Goal: Task Accomplishment & Management: Complete application form

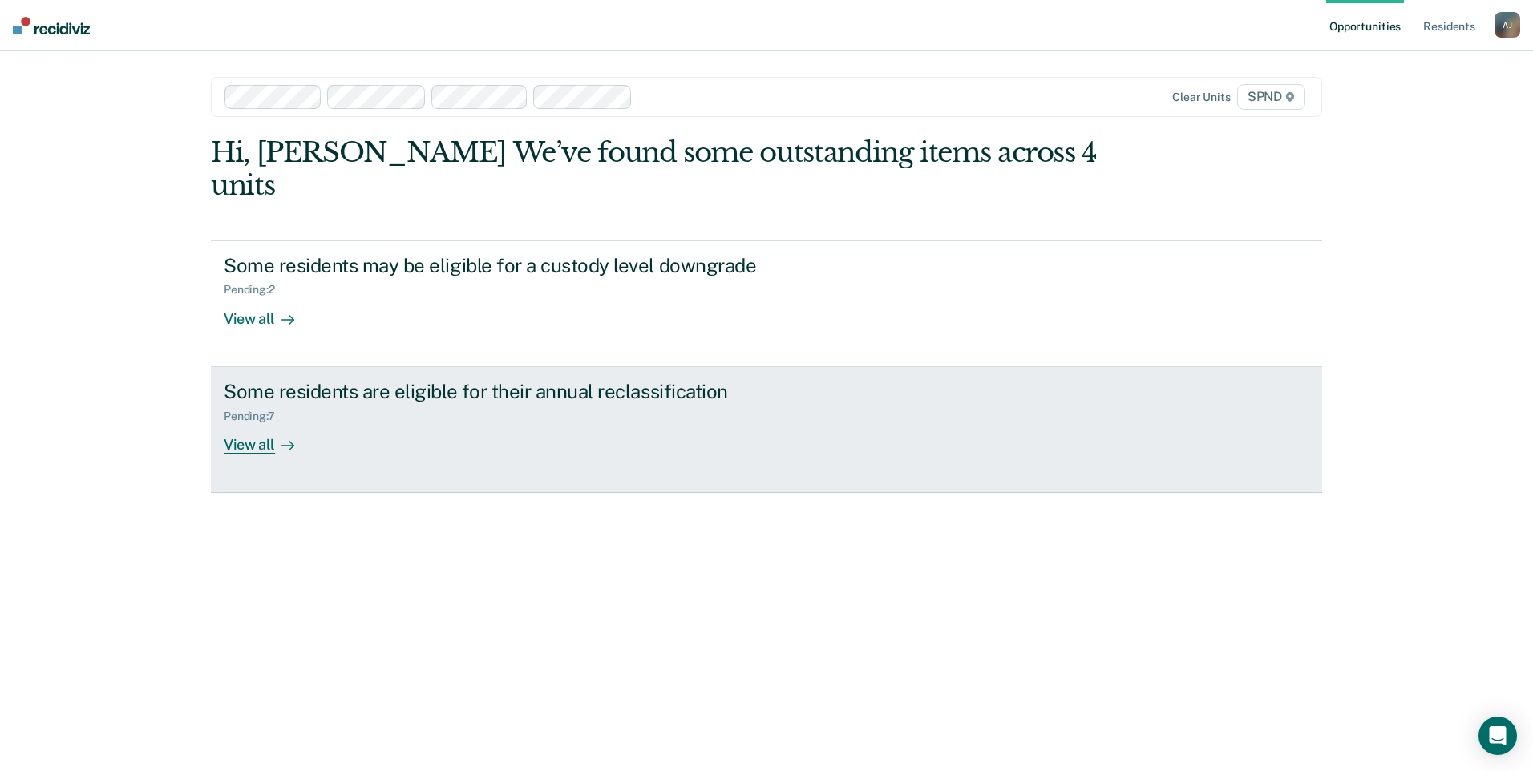
click at [259, 423] on div "View all" at bounding box center [269, 438] width 90 height 31
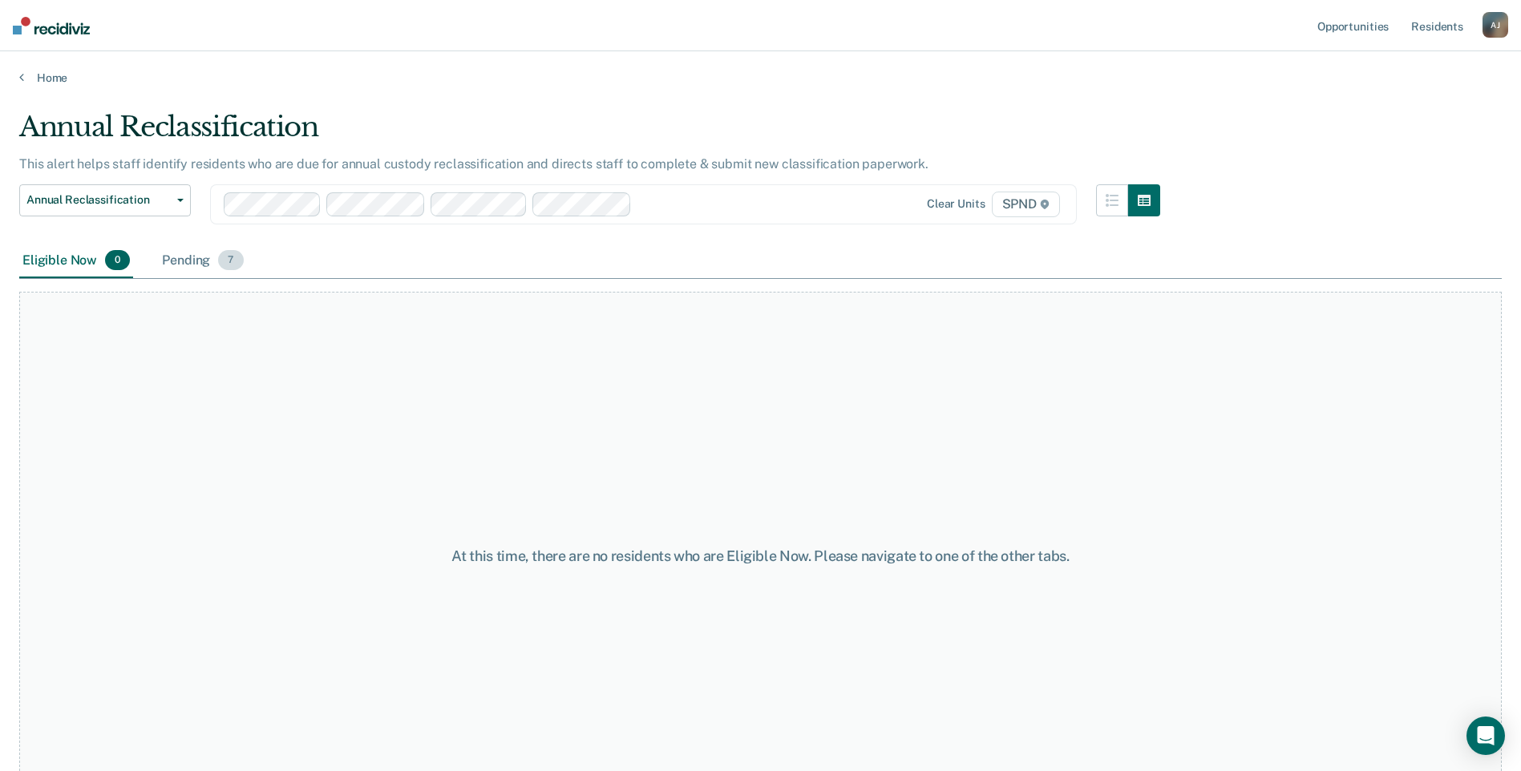
click at [189, 268] on div "Pending 7" at bounding box center [202, 261] width 87 height 35
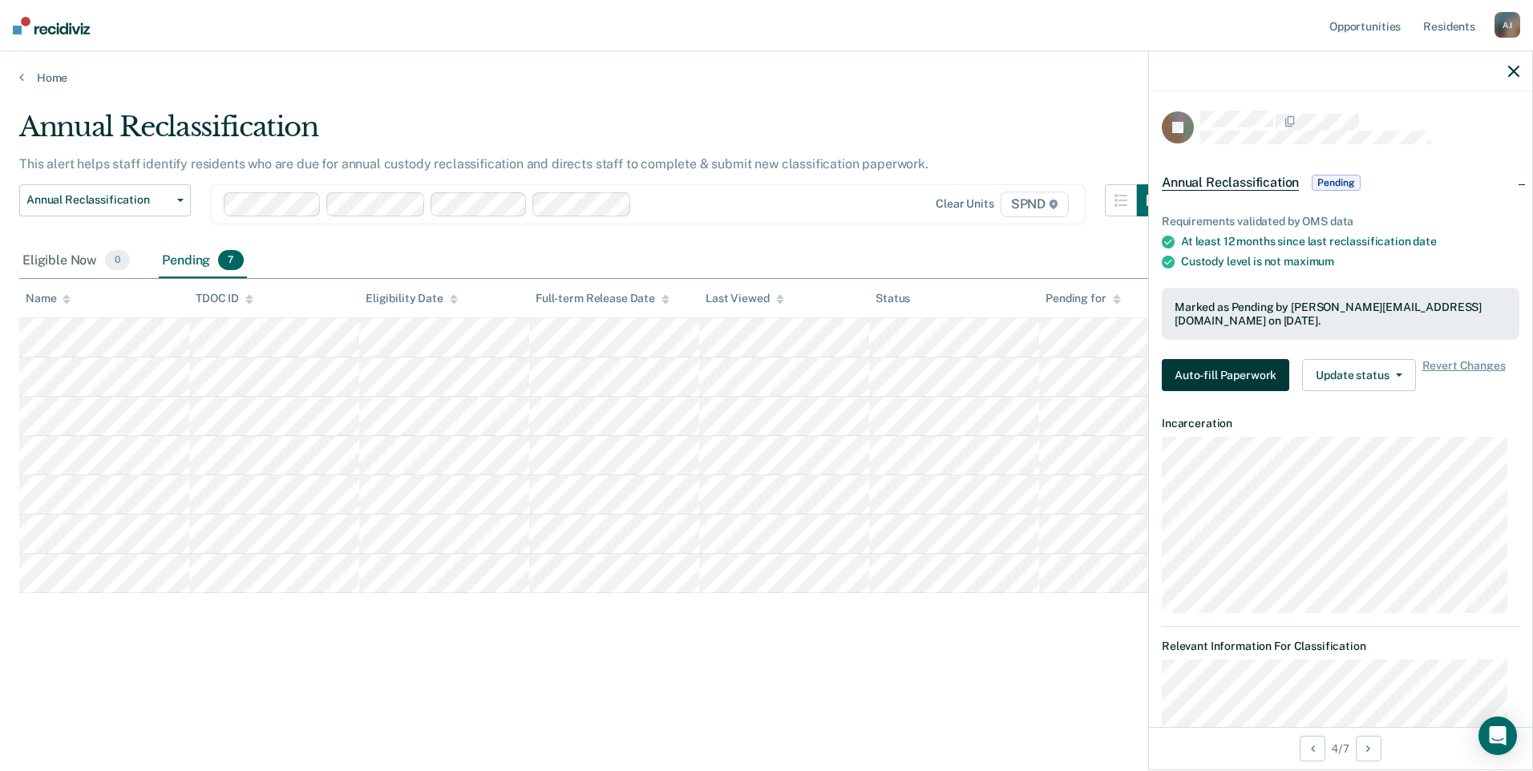
click at [1240, 380] on button "Auto-fill Paperwork" at bounding box center [1225, 375] width 127 height 32
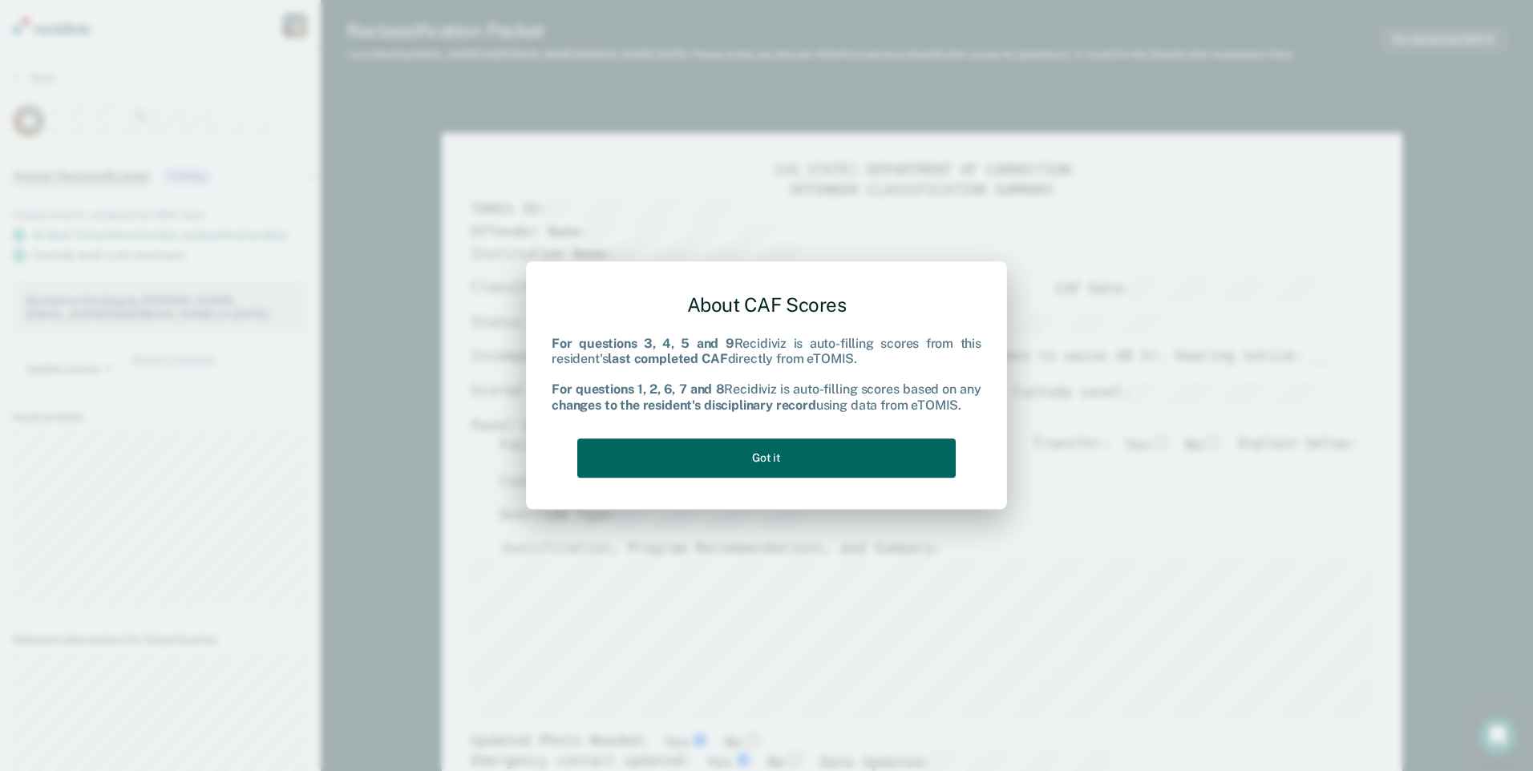
click at [838, 451] on button "Got it" at bounding box center [766, 458] width 378 height 39
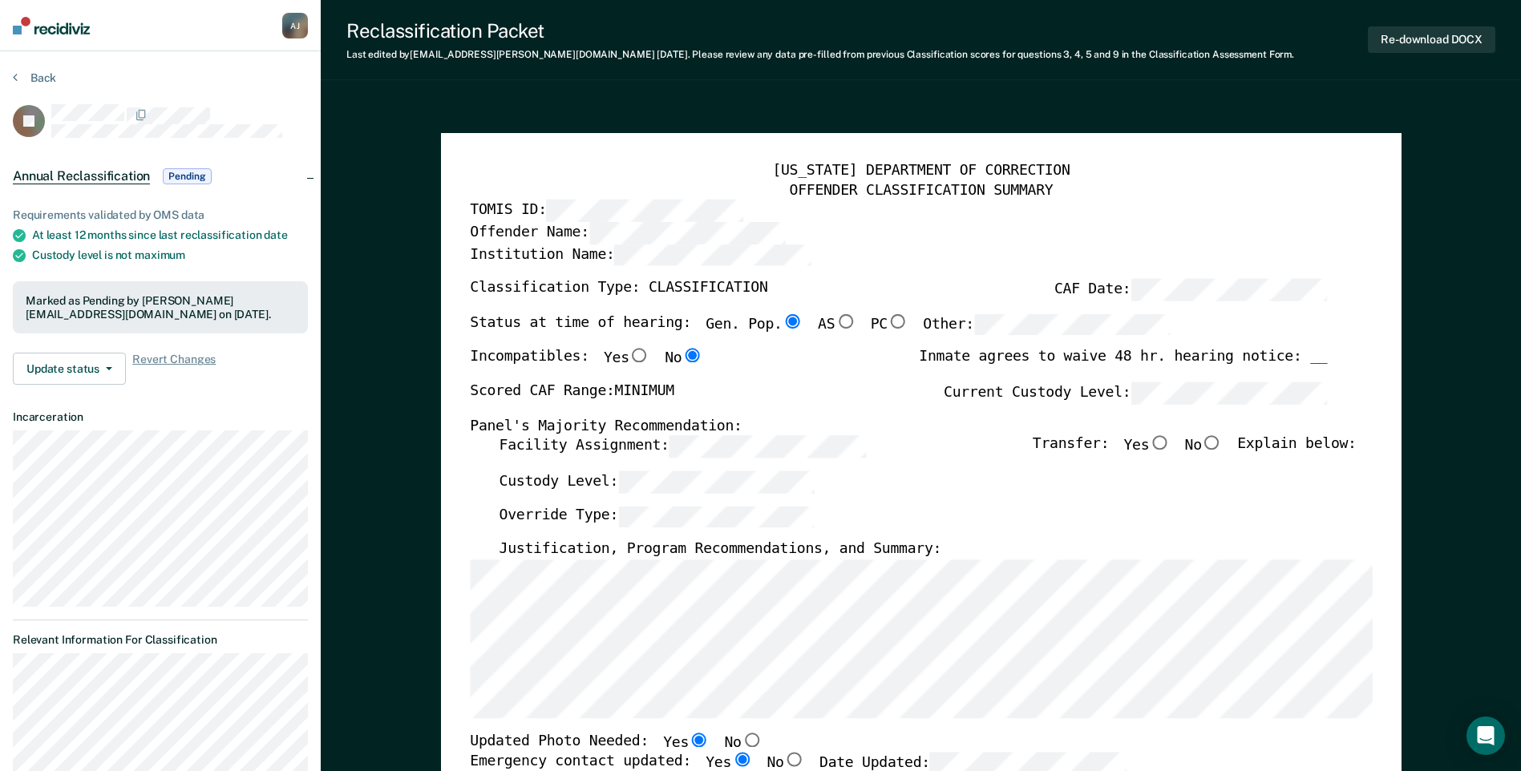
click at [1222, 446] on input "No" at bounding box center [1212, 443] width 21 height 14
type textarea "x"
radio input "true"
click at [17, 82] on icon at bounding box center [15, 77] width 5 height 13
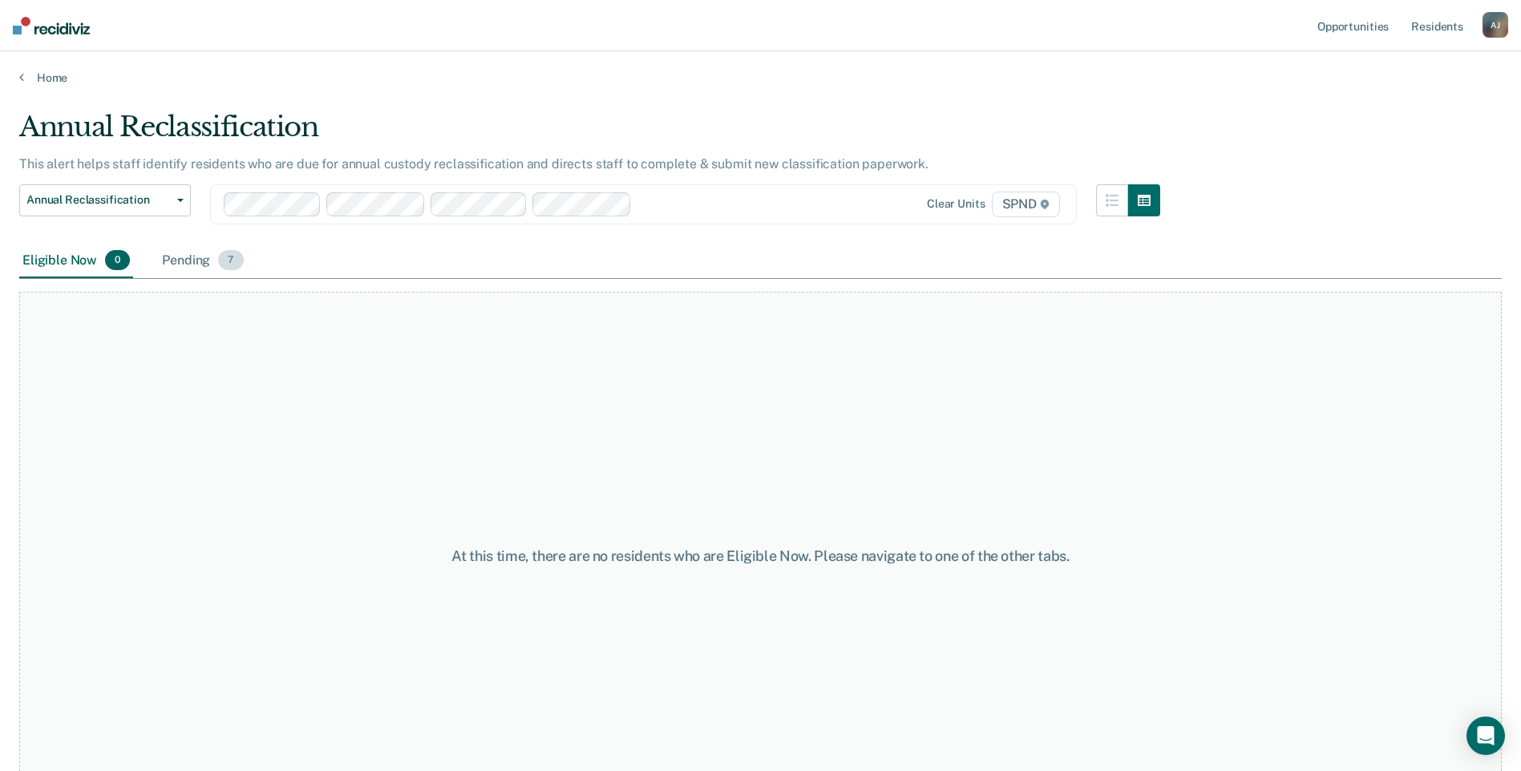
click at [180, 266] on div "Pending 7" at bounding box center [202, 261] width 87 height 35
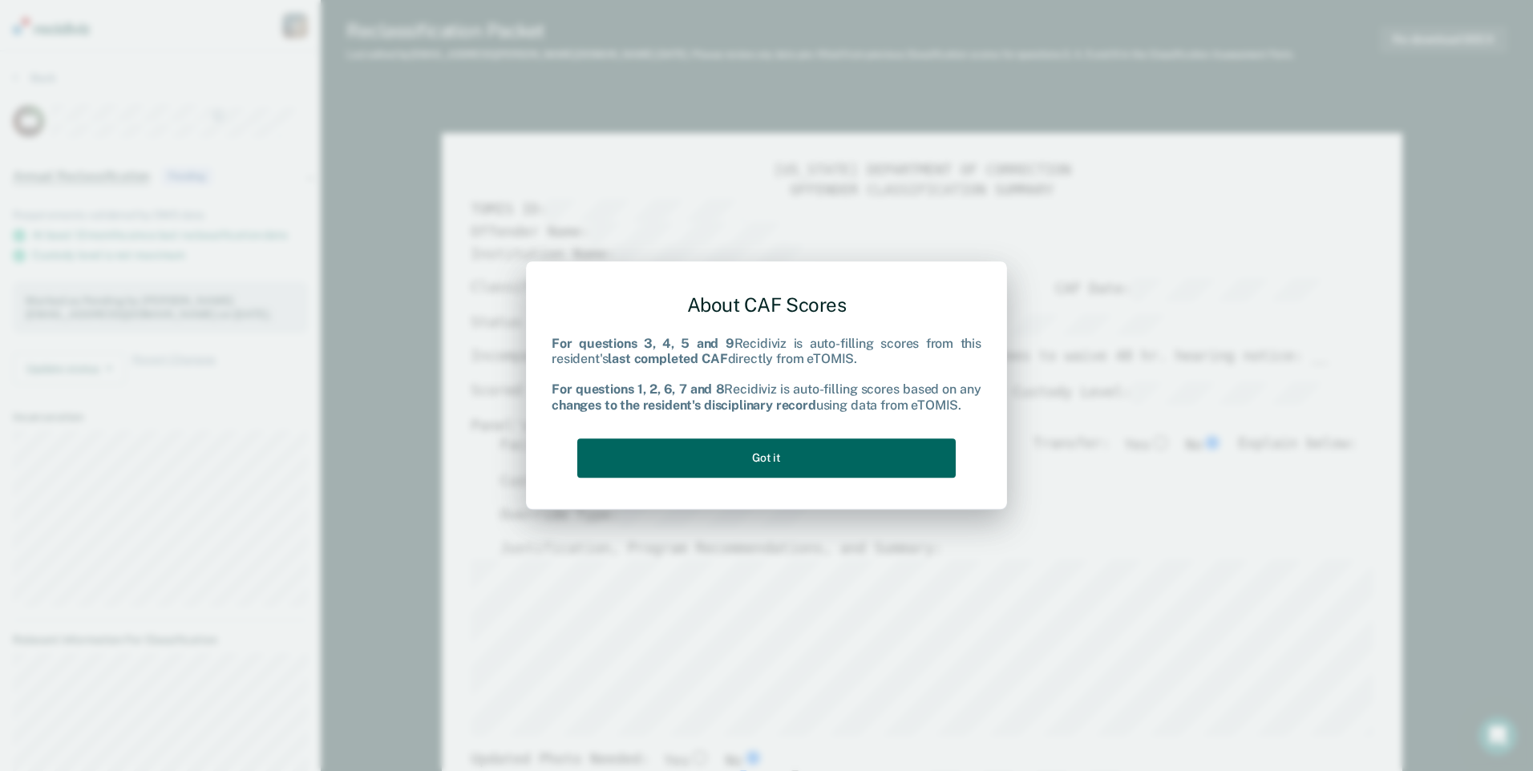
click at [703, 449] on button "Got it" at bounding box center [766, 458] width 378 height 39
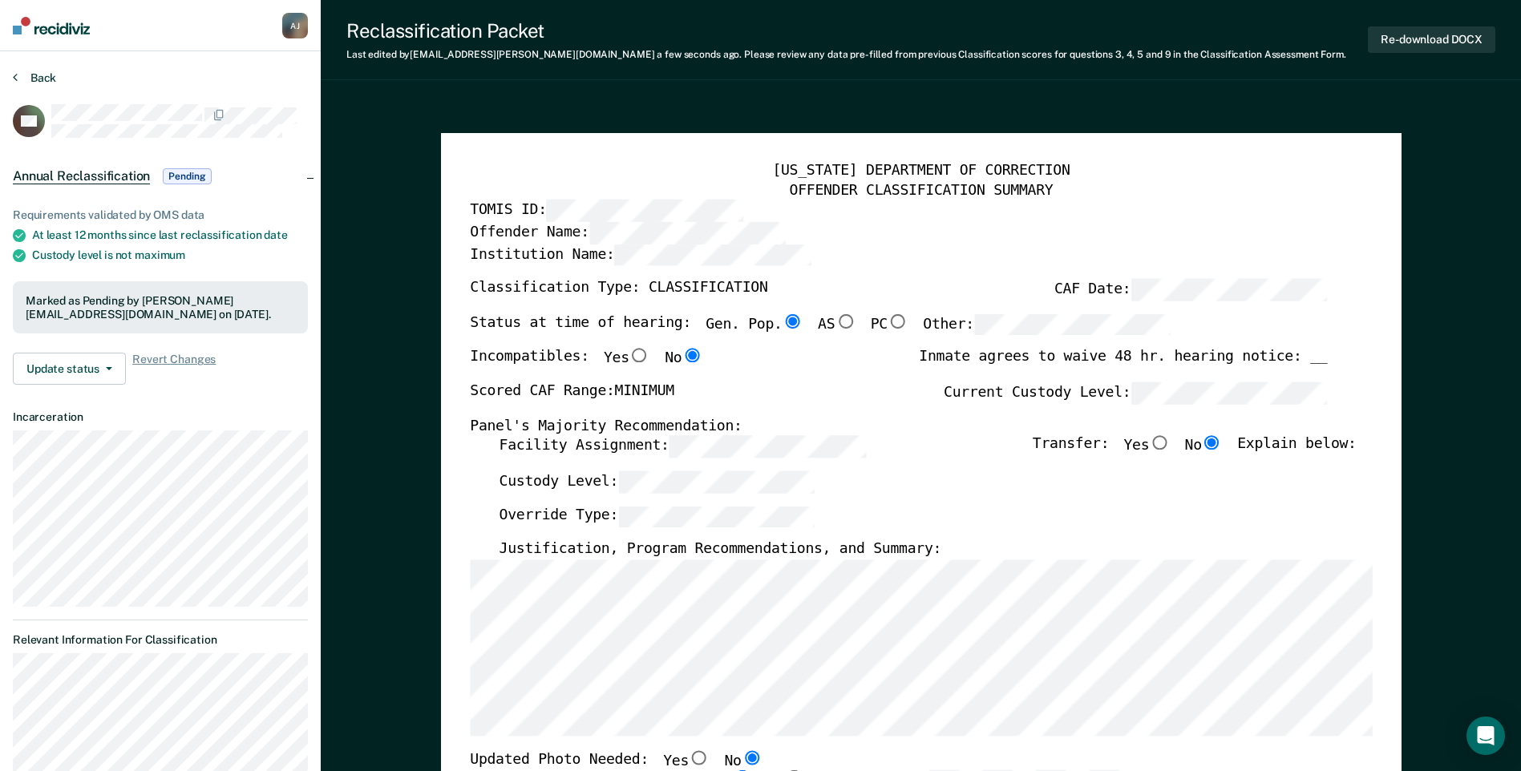
click at [37, 76] on button "Back" at bounding box center [34, 78] width 43 height 14
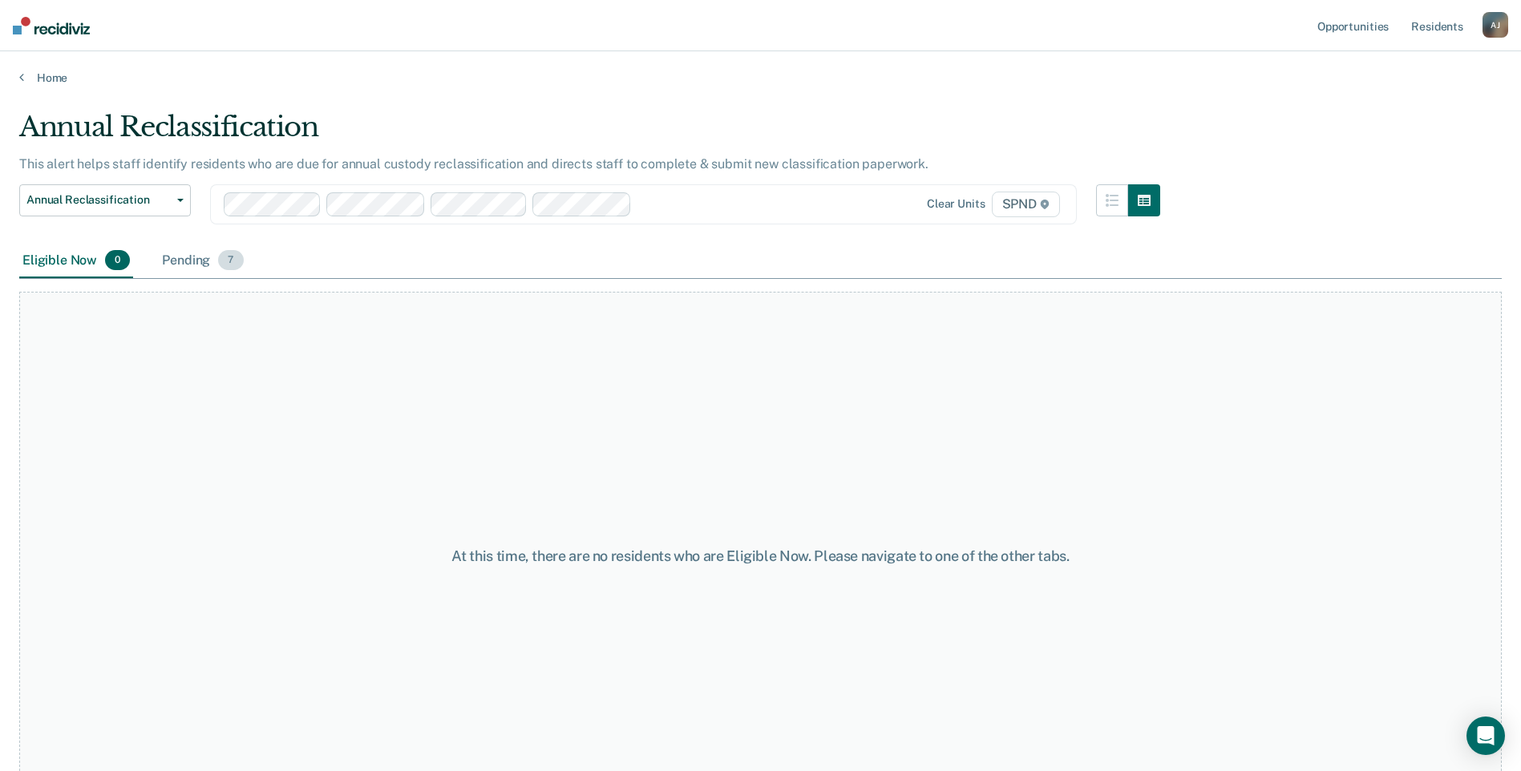
click at [200, 259] on div "Pending 7" at bounding box center [202, 261] width 87 height 35
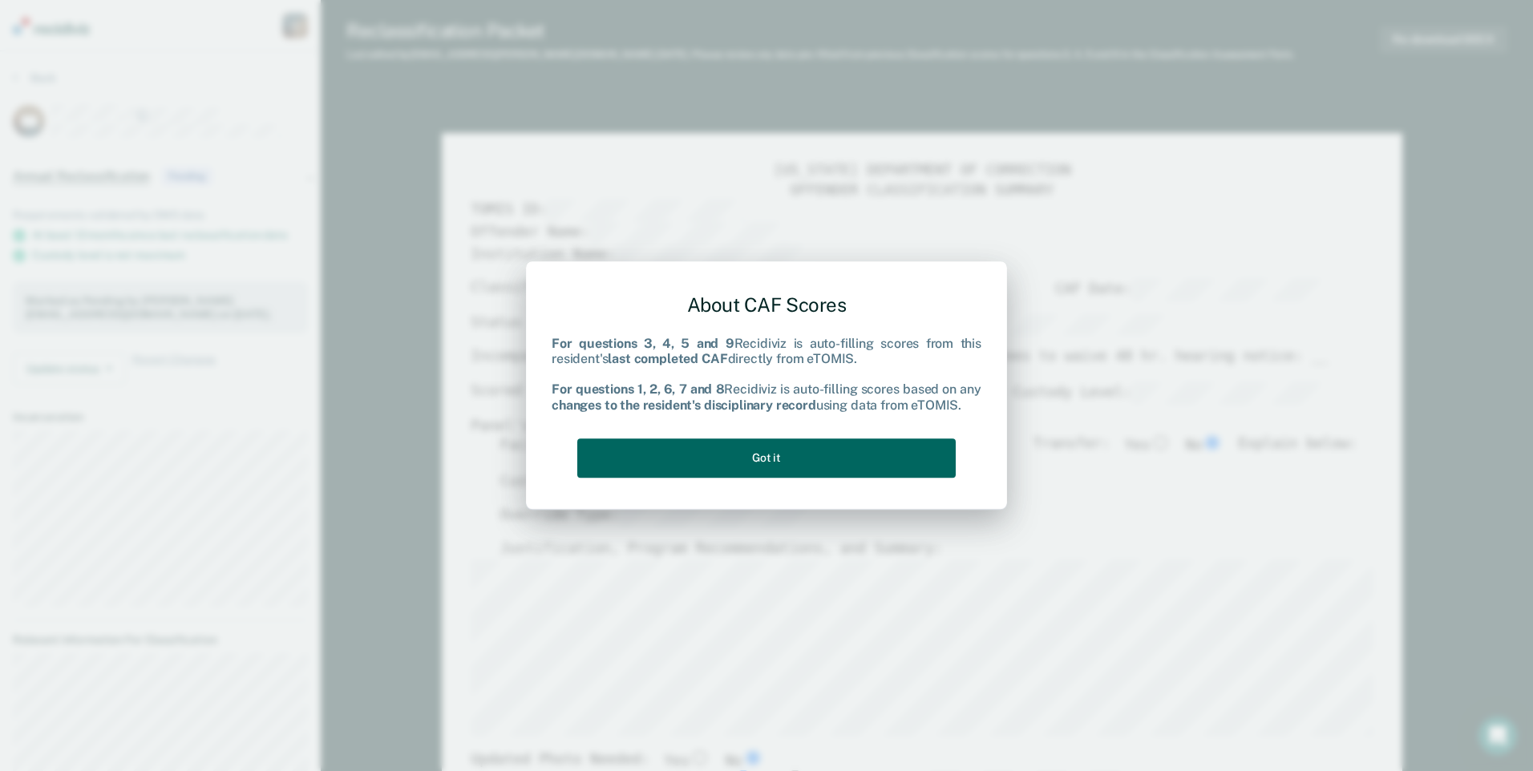
click at [799, 457] on button "Got it" at bounding box center [766, 458] width 378 height 39
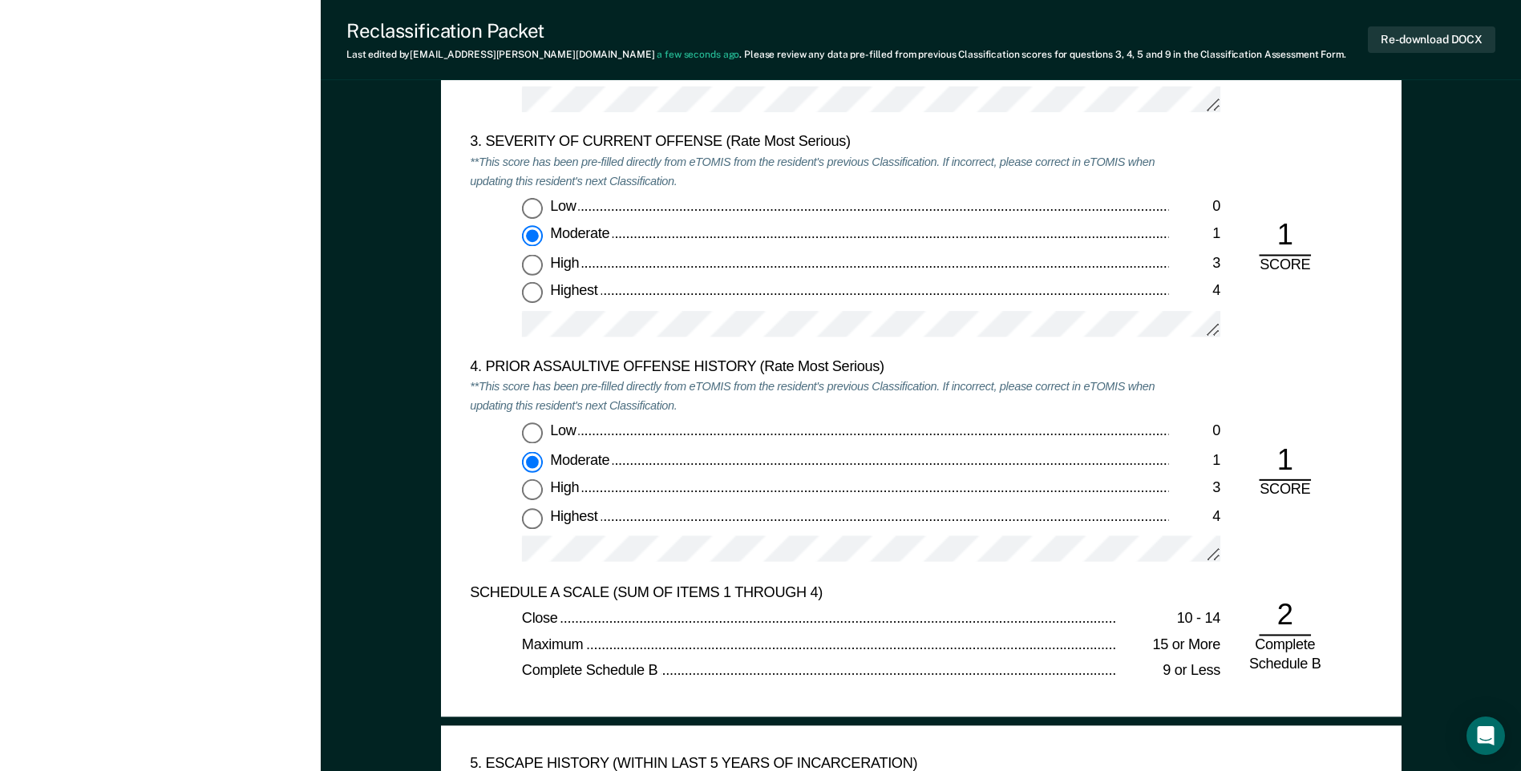
scroll to position [1924, 0]
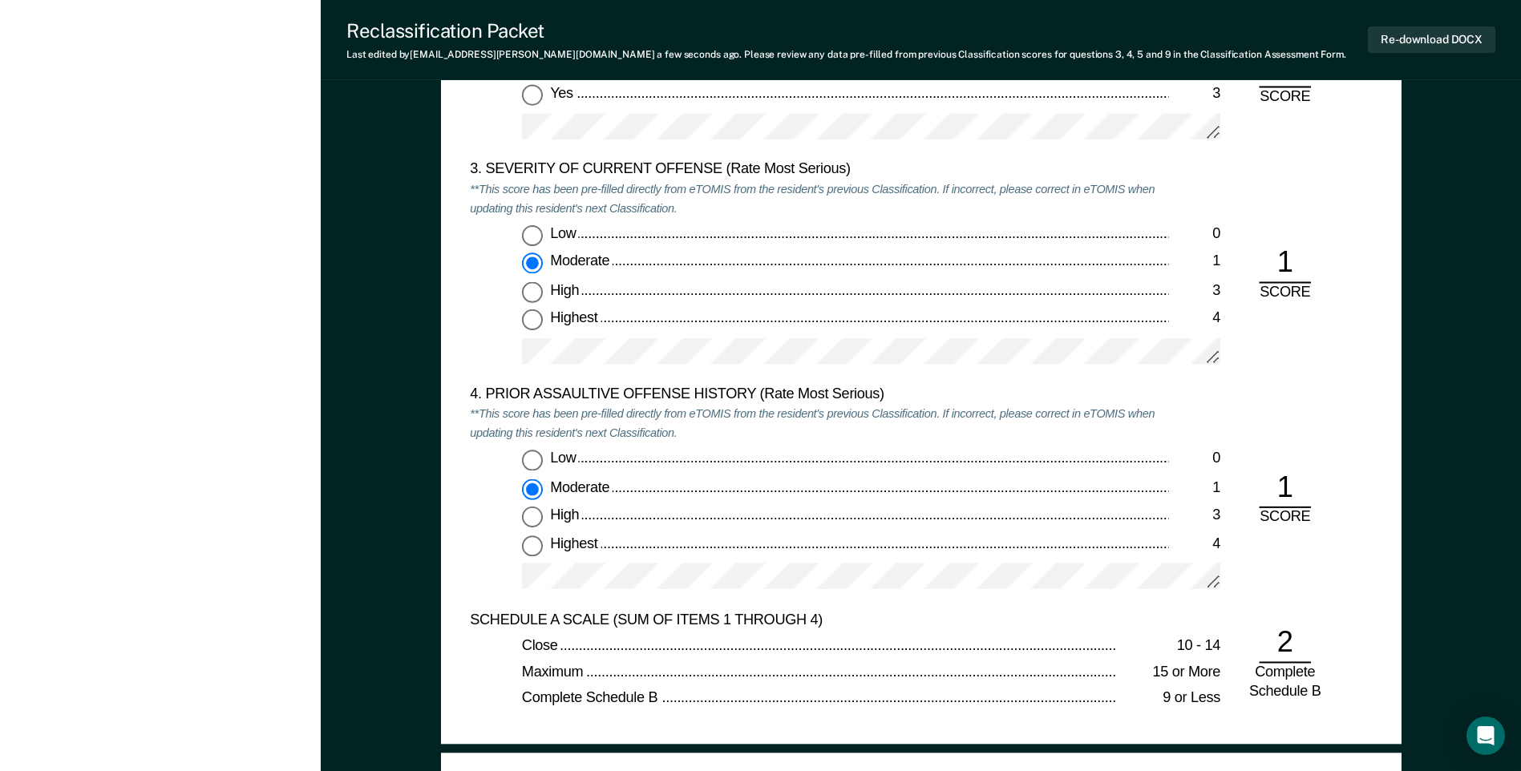
click at [534, 538] on input "Highest 4" at bounding box center [532, 545] width 21 height 21
type textarea "x"
radio input "false"
radio input "true"
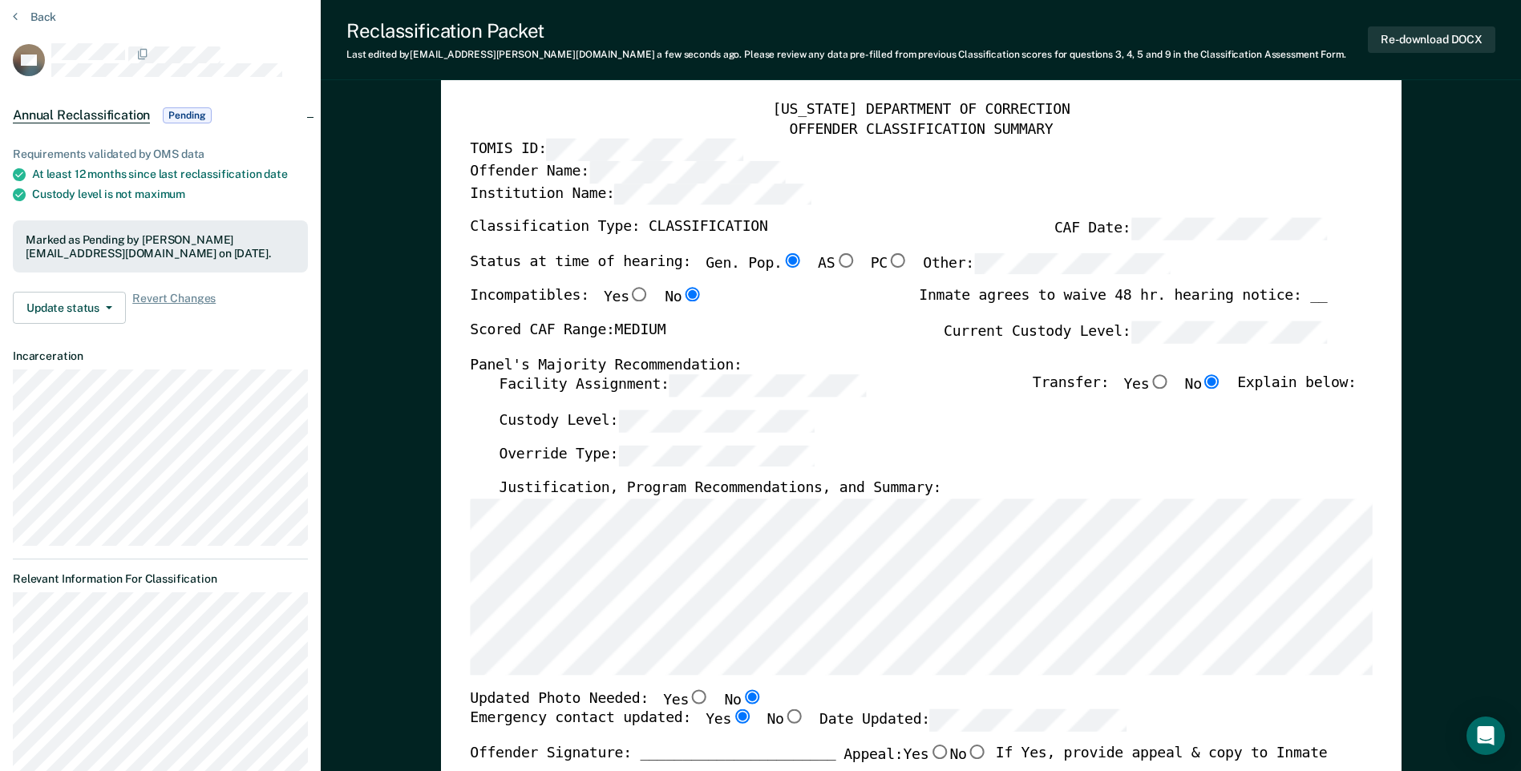
scroll to position [0, 0]
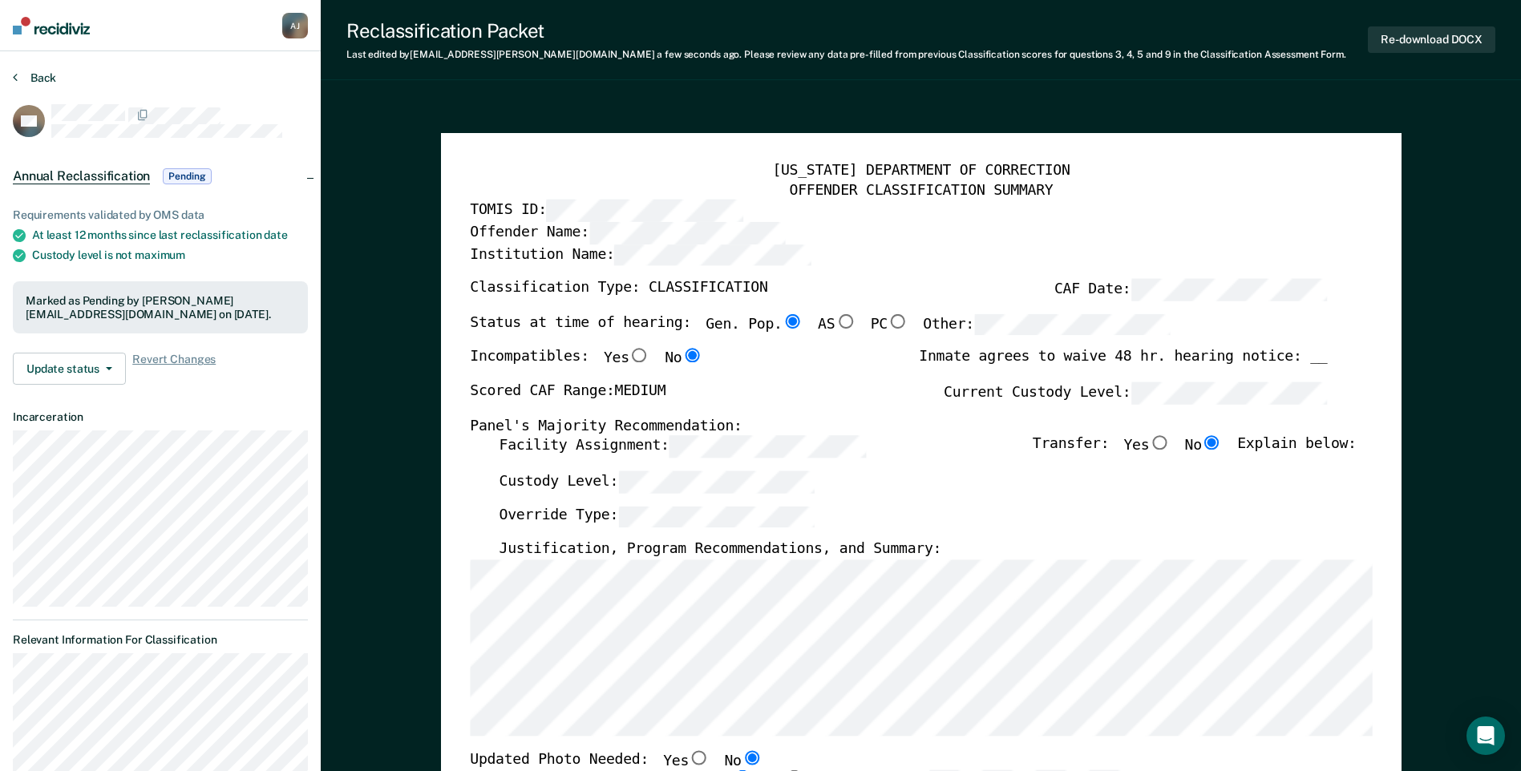
click at [35, 77] on button "Back" at bounding box center [34, 78] width 43 height 14
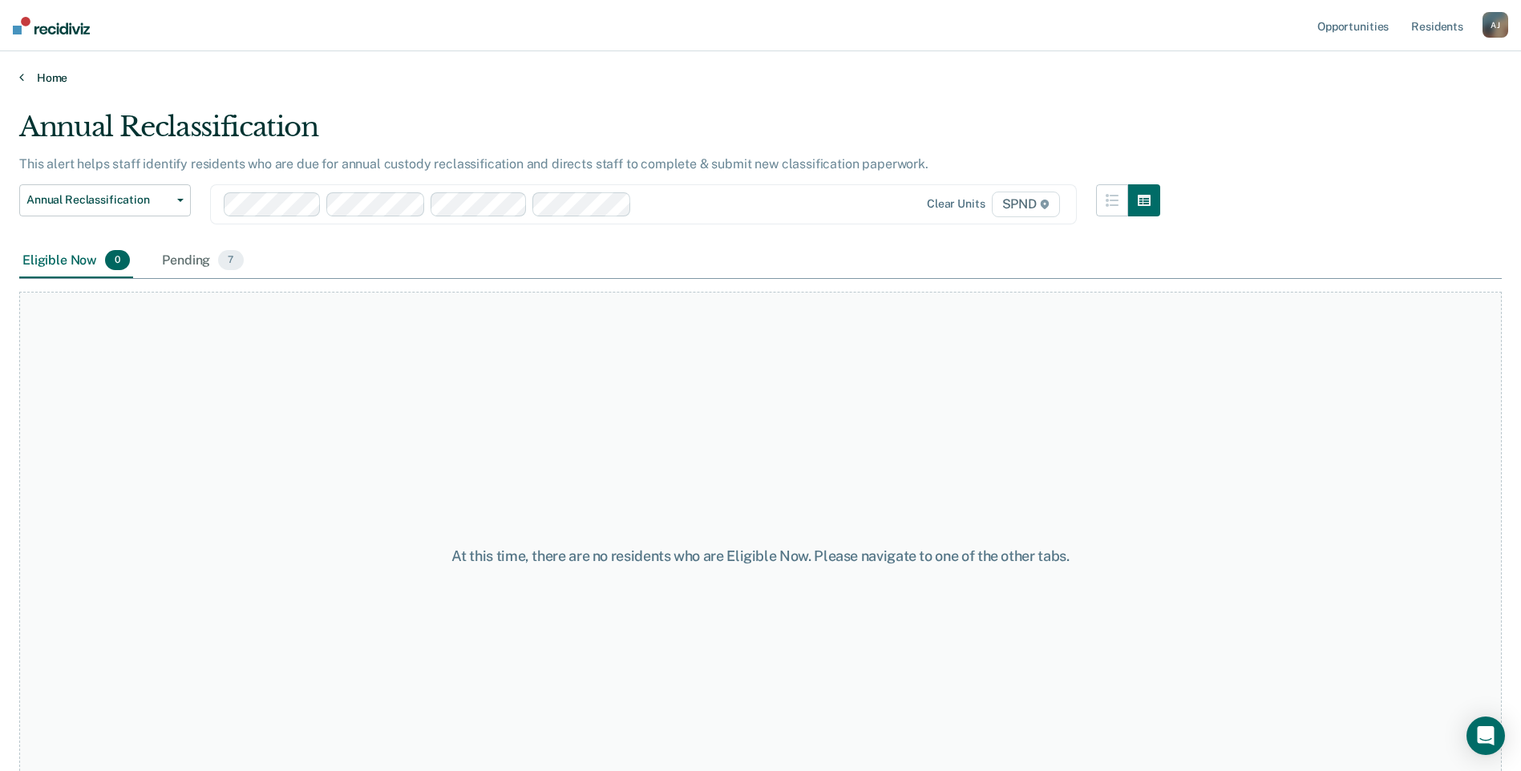
click at [24, 75] on link "Home" at bounding box center [760, 78] width 1482 height 14
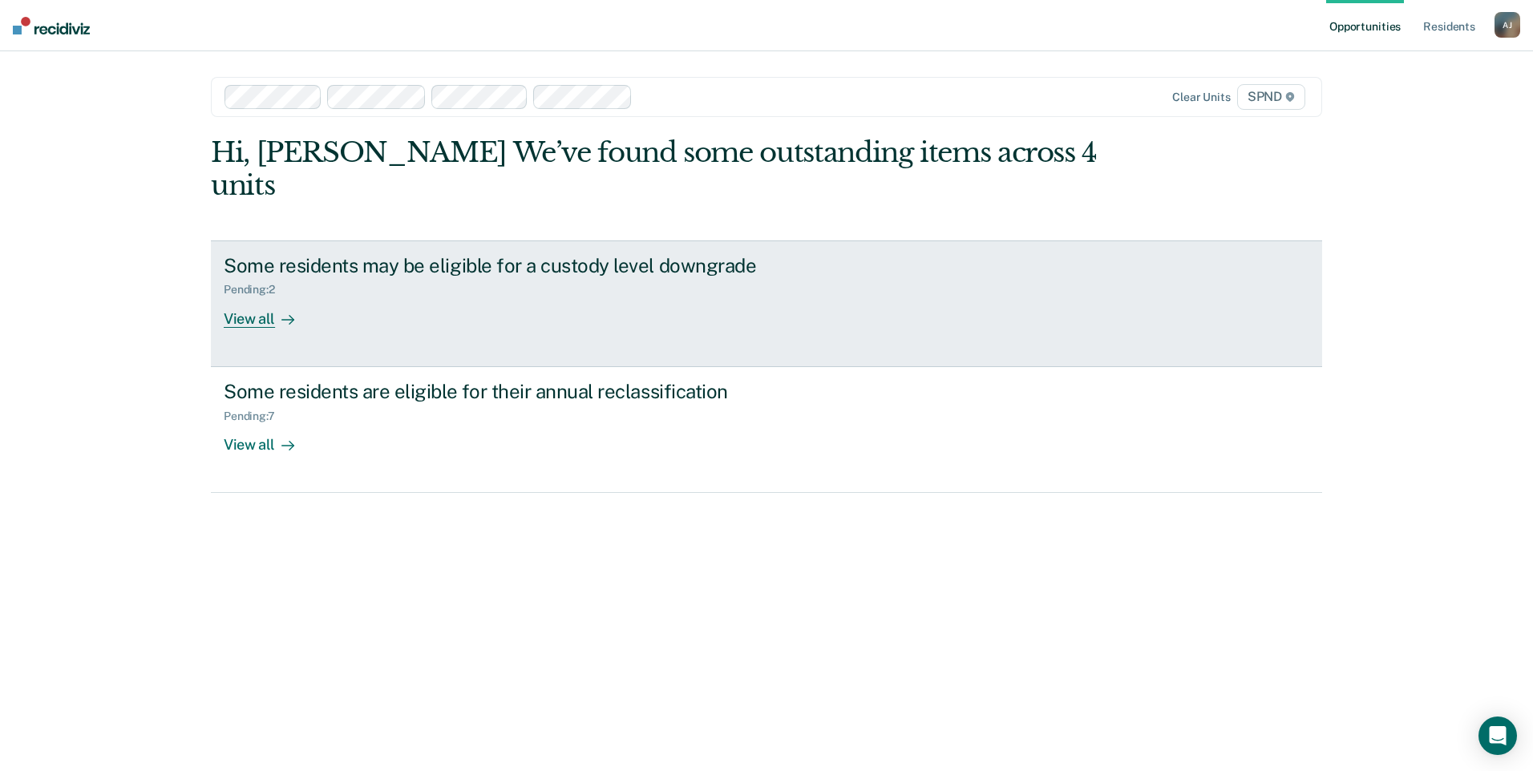
click at [277, 309] on div at bounding box center [284, 318] width 19 height 18
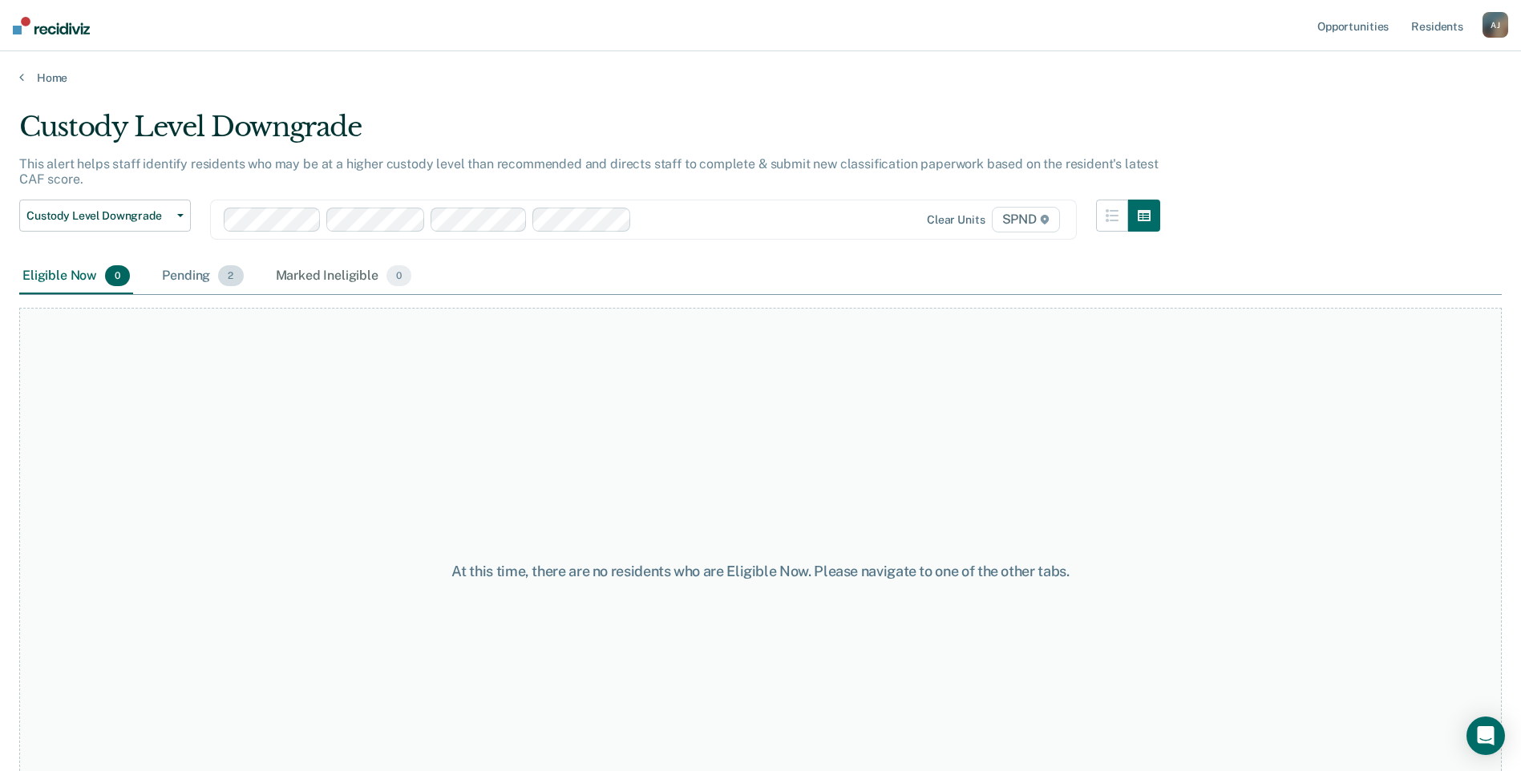
click at [210, 276] on div "Pending 2" at bounding box center [202, 276] width 87 height 35
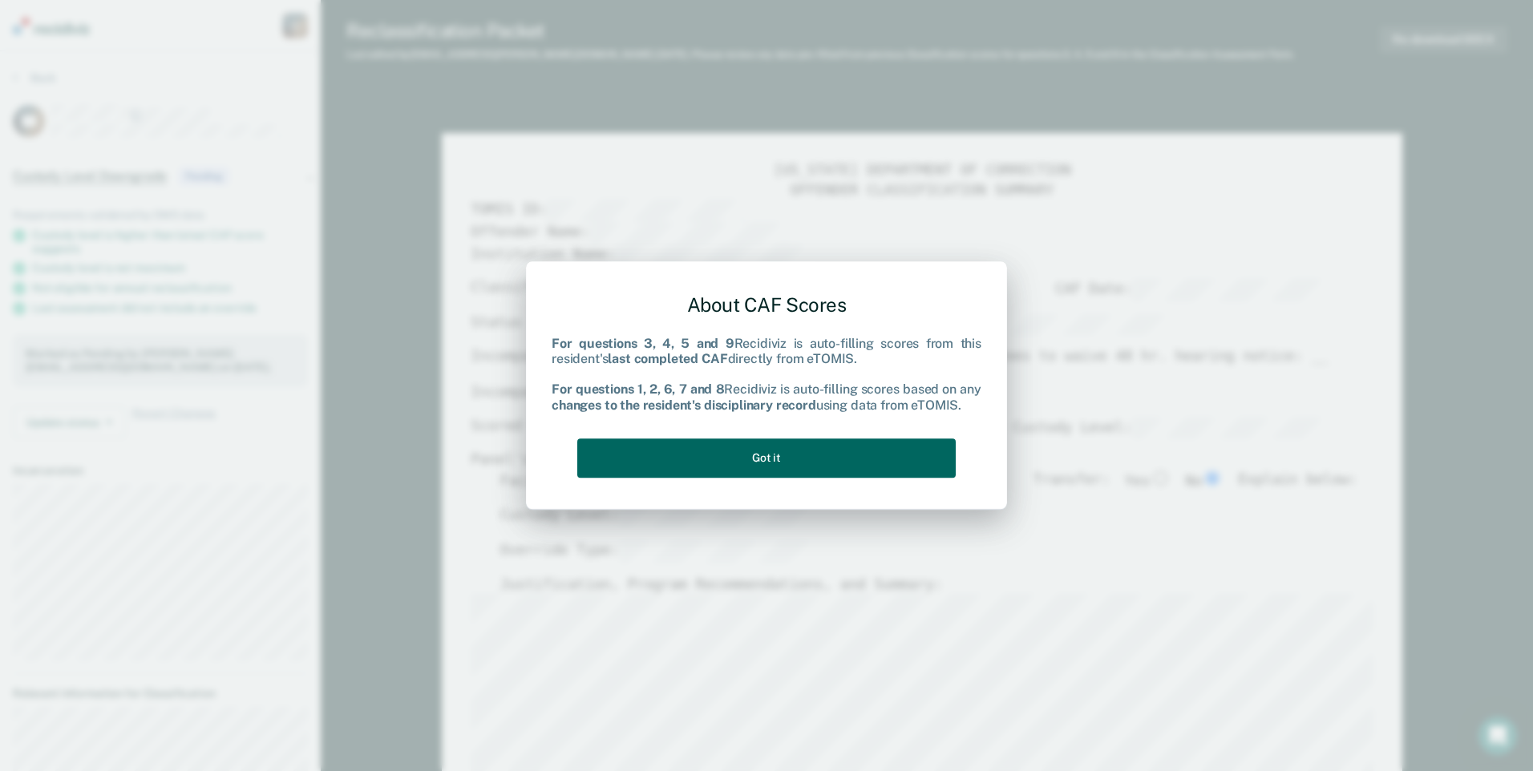
click at [766, 443] on button "Got it" at bounding box center [766, 458] width 378 height 39
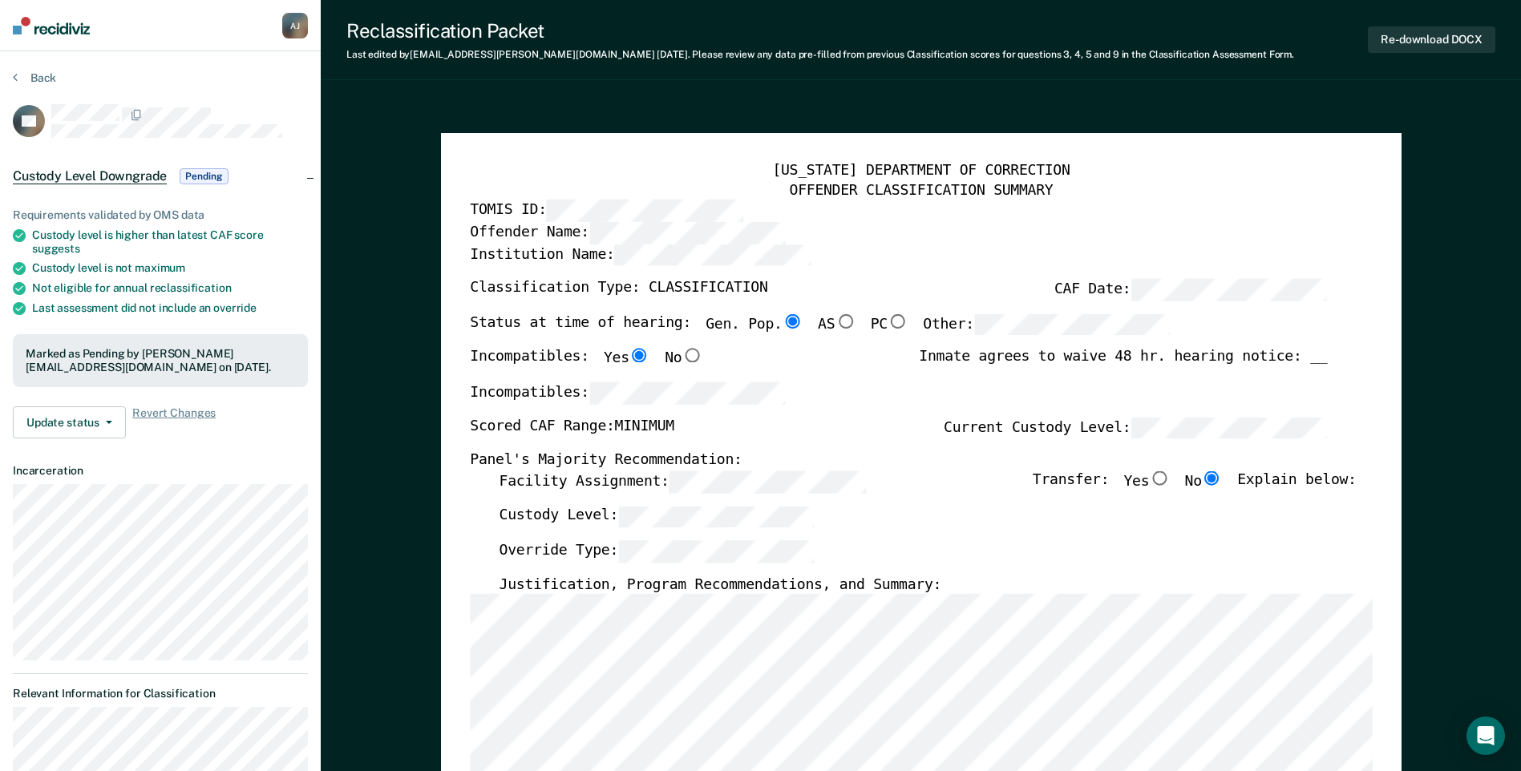
type textarea "x"
click at [42, 77] on button "Back" at bounding box center [34, 78] width 43 height 14
